Goal: Task Accomplishment & Management: Manage account settings

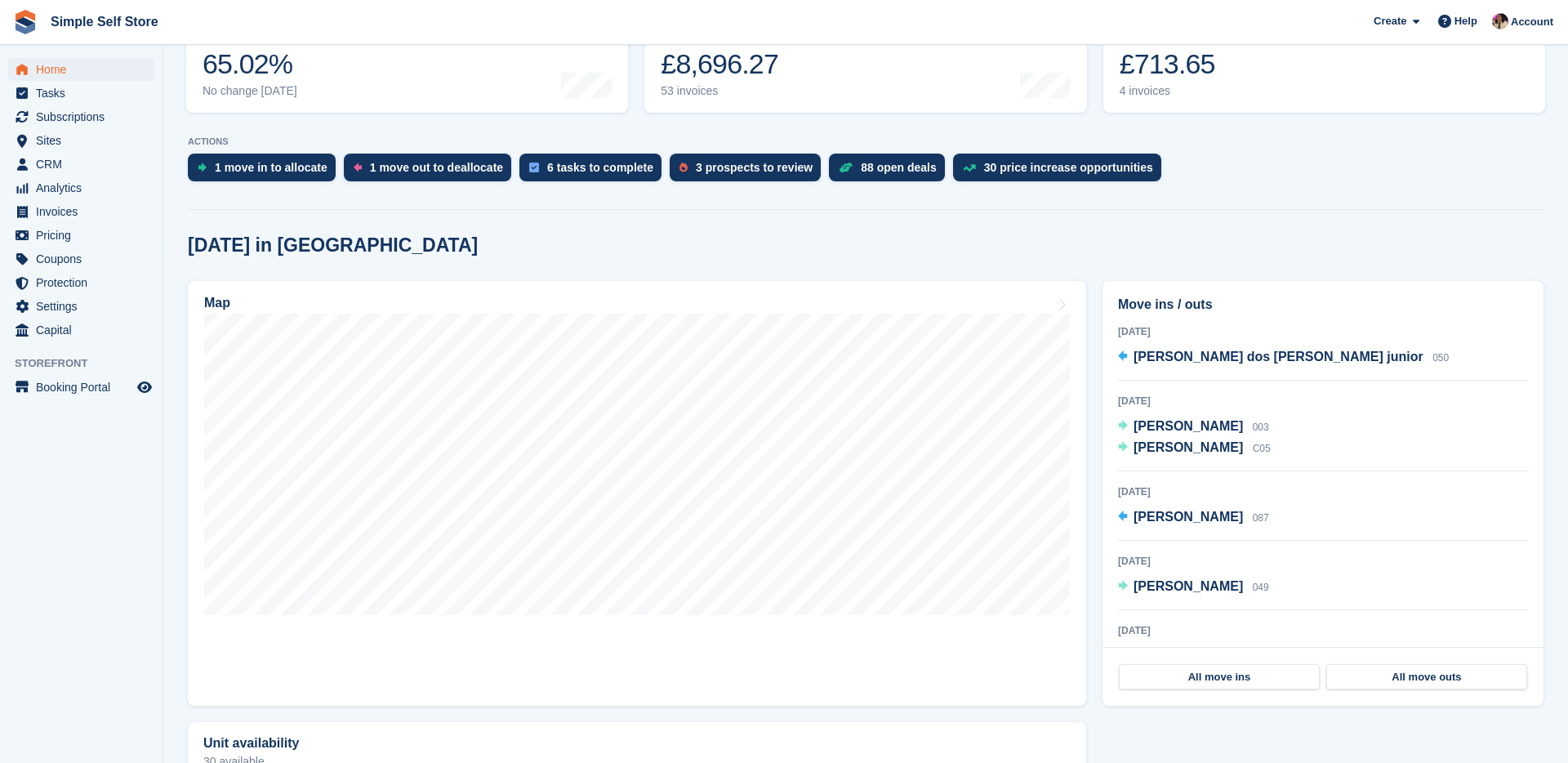
scroll to position [398, 0]
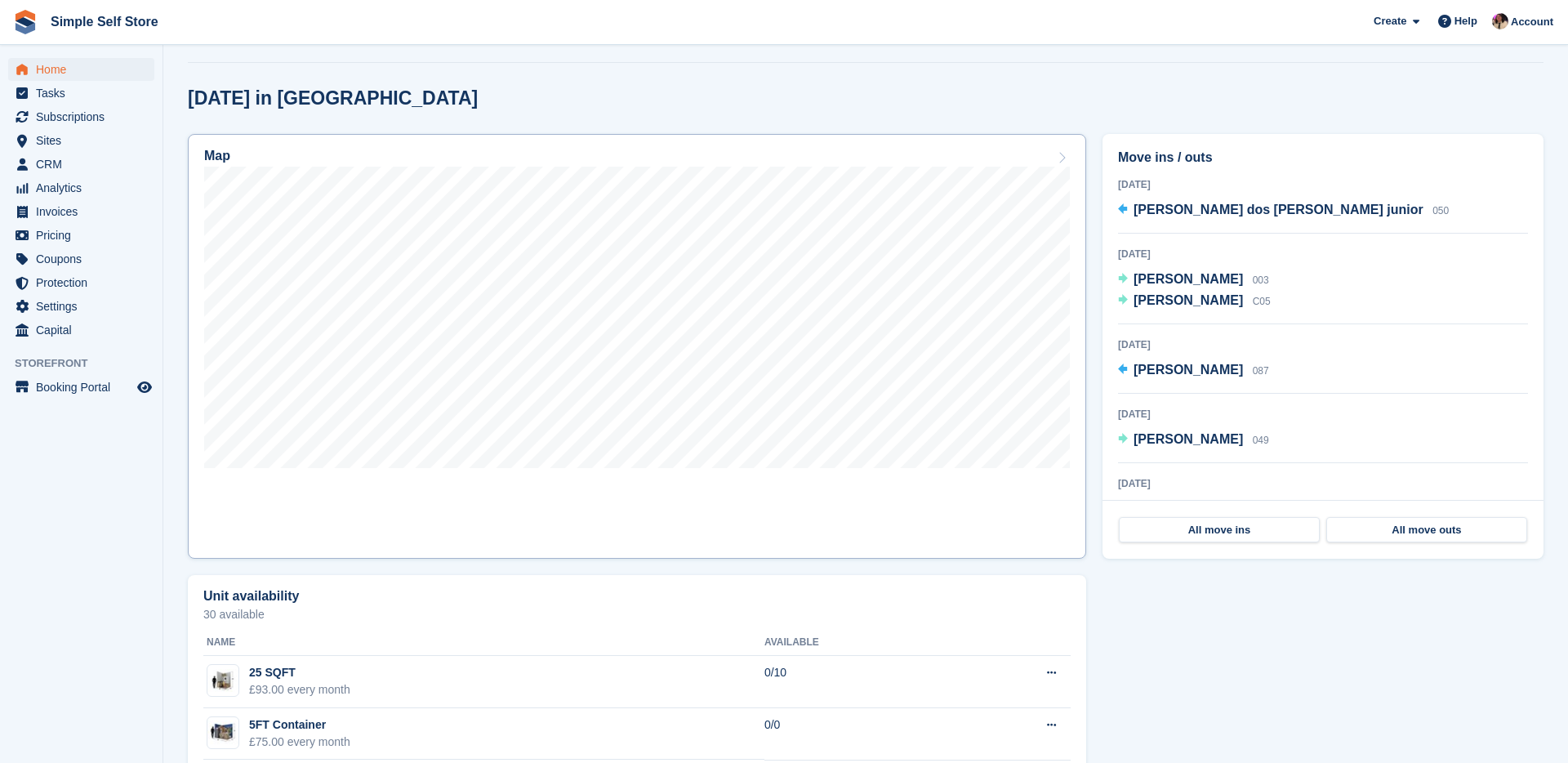
click at [606, 510] on link "Map" at bounding box center [637, 346] width 898 height 424
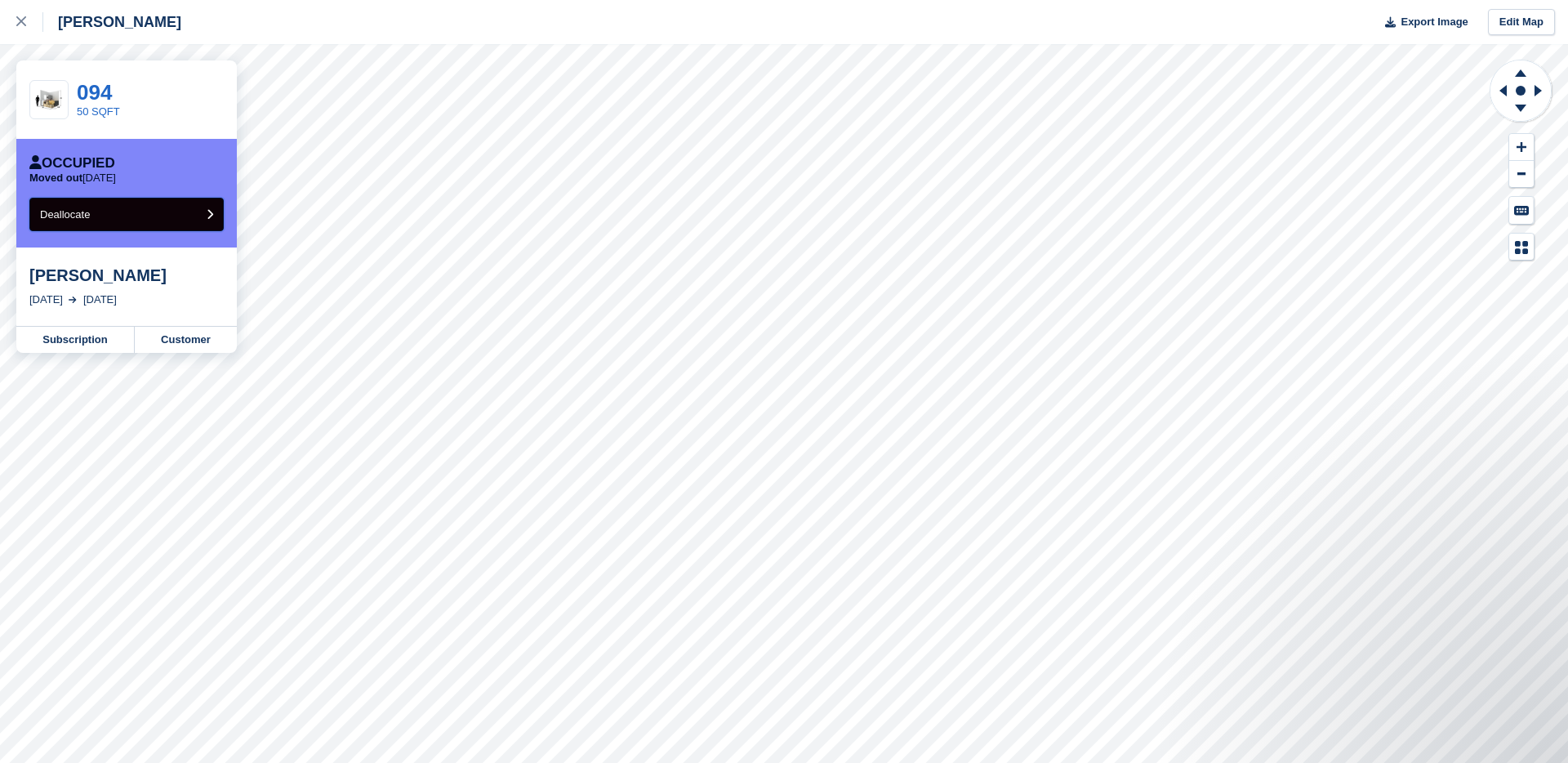
click at [141, 223] on button "Deallocate" at bounding box center [126, 214] width 194 height 34
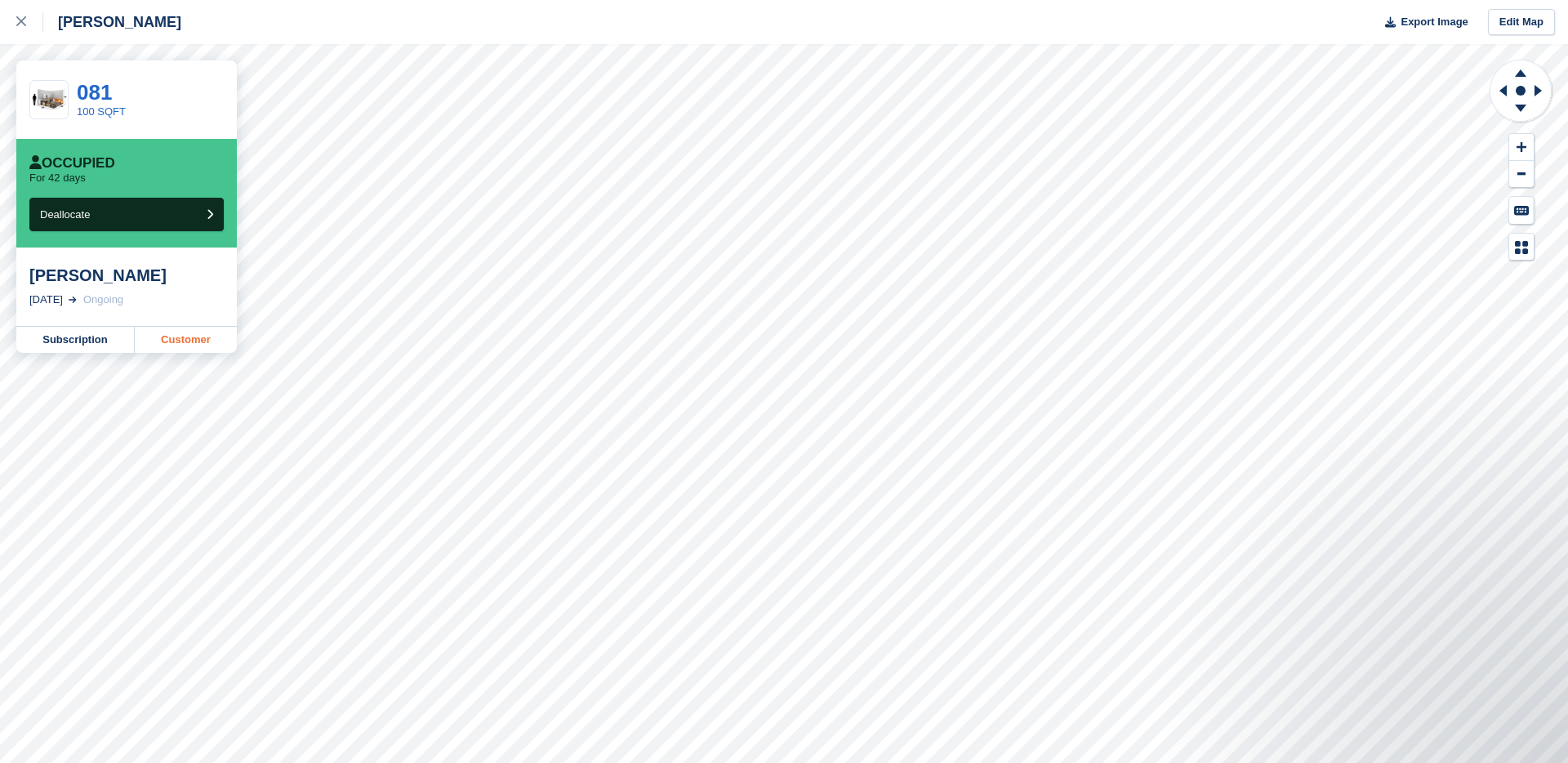
click at [196, 353] on link "Customer" at bounding box center [186, 340] width 102 height 26
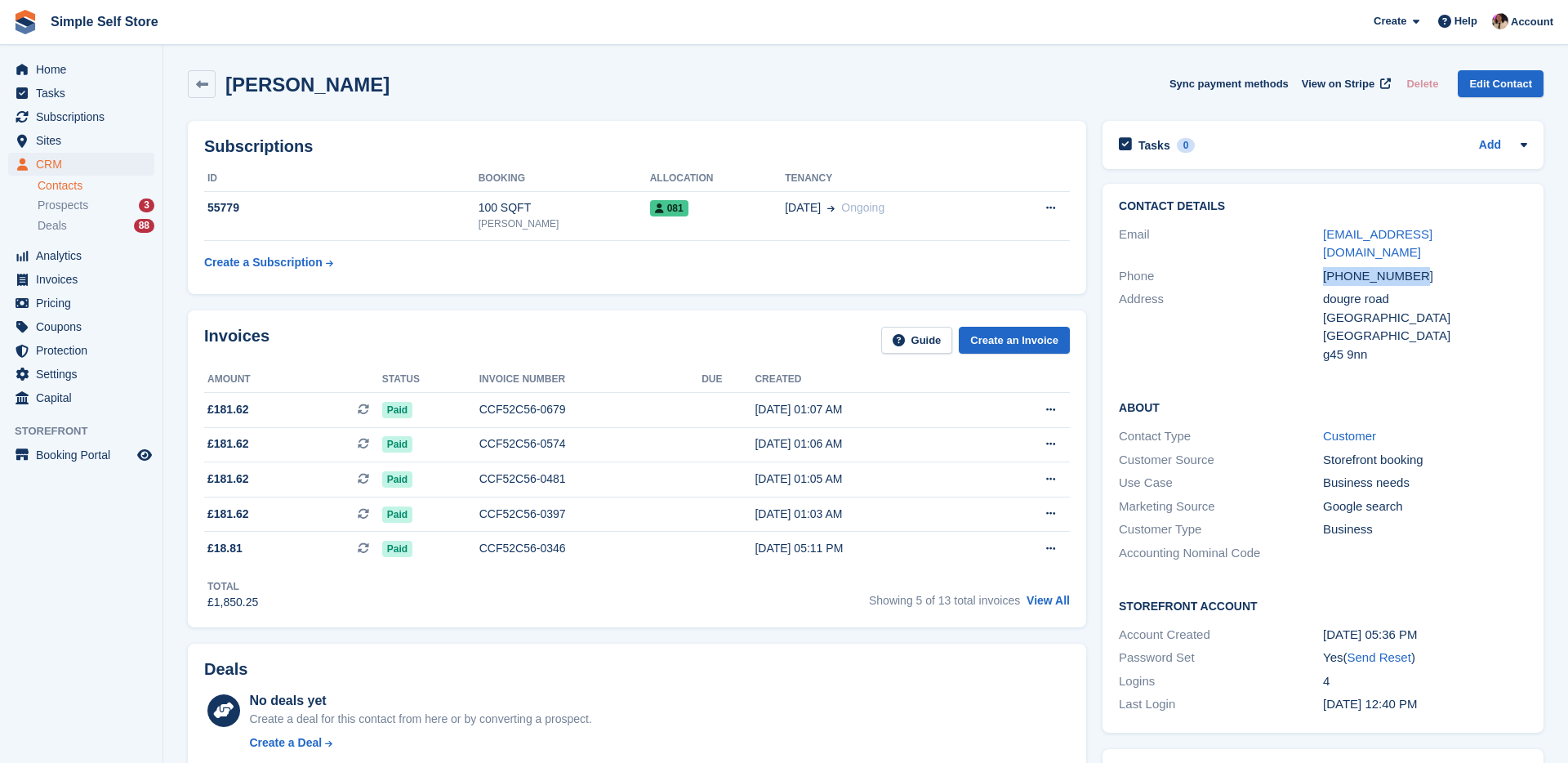
drag, startPoint x: 1425, startPoint y: 260, endPoint x: 1324, endPoint y: 260, distance: 101.0
click at [1324, 267] on div "+447508750225" at bounding box center [1425, 276] width 204 height 19
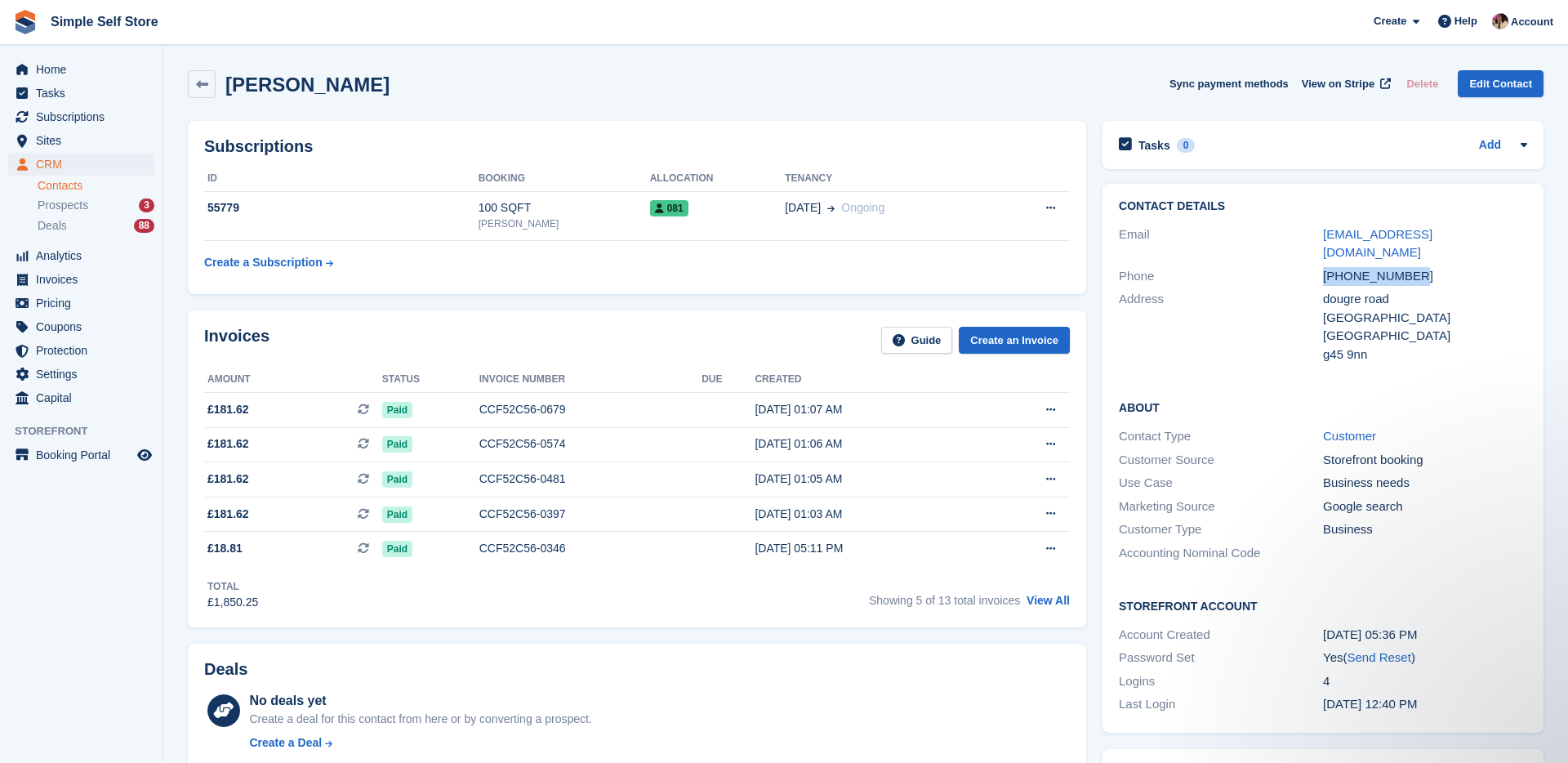
copy div "+447508750225"
click at [56, 71] on span "Home" at bounding box center [85, 70] width 98 height 23
